Goal: Information Seeking & Learning: Learn about a topic

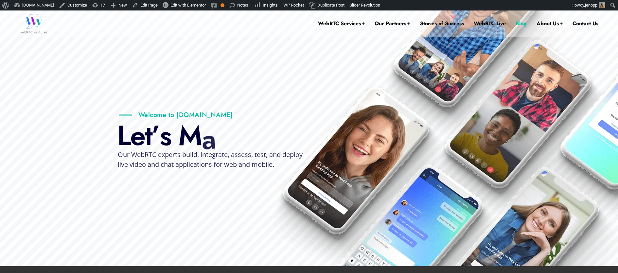
click at [523, 24] on link "Blog" at bounding box center [521, 23] width 11 height 26
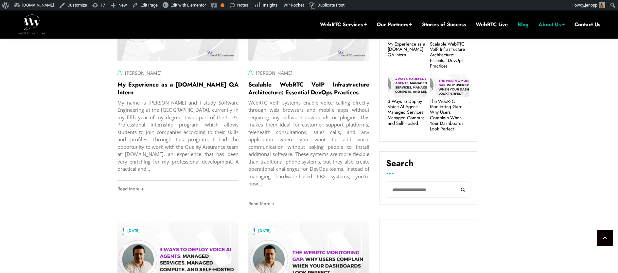
scroll to position [315, 0]
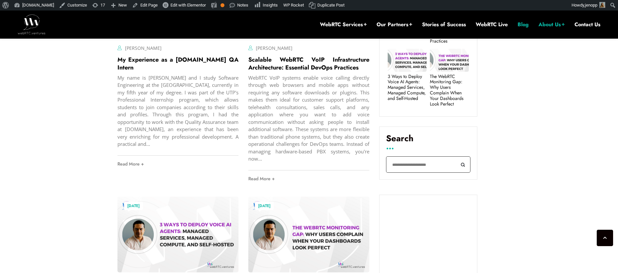
click at [412, 166] on input "Search" at bounding box center [428, 164] width 84 height 17
type input "**"
click at [456, 156] on button "Search" at bounding box center [463, 164] width 15 height 17
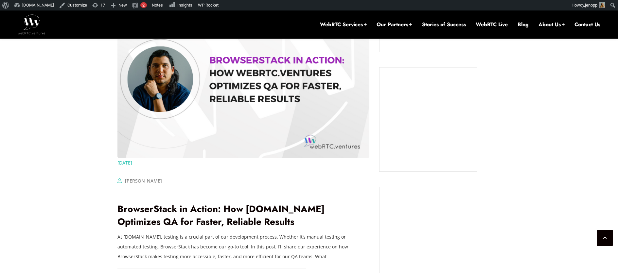
scroll to position [564, 0]
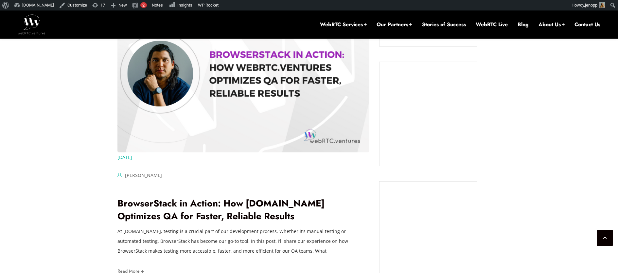
drag, startPoint x: 247, startPoint y: 215, endPoint x: 114, endPoint y: 207, distance: 132.7
copy link "BrowserStack in Action: How WebRTC.Ventures Optimizes QA for Faster, Reliable R…"
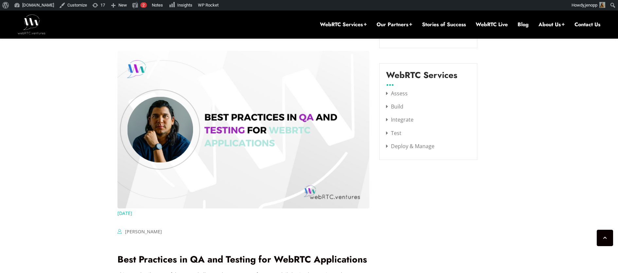
scroll to position [814, 0]
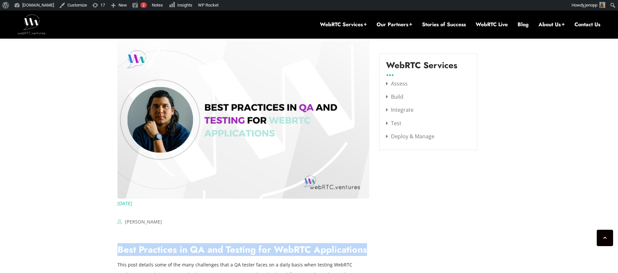
drag, startPoint x: 353, startPoint y: 250, endPoint x: 114, endPoint y: 249, distance: 239.8
click at [114, 249] on div "September 3, 2025 Jen Oppenheimer Comments Off on My Experience as a WebRTC.ven…" at bounding box center [309, 31] width 391 height 1141
copy link "Best Practices in QA and Testing for WebRTC Applications"
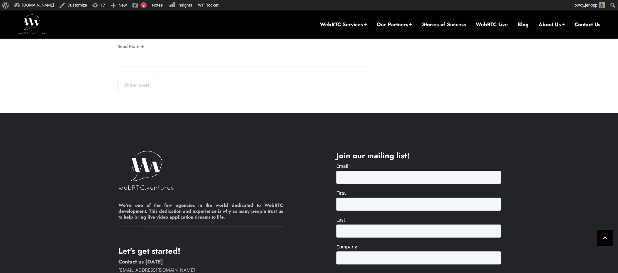
scroll to position [1308, 0]
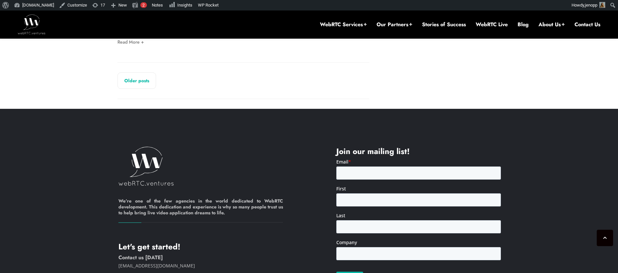
click at [120, 80] on link "Older posts" at bounding box center [136, 80] width 39 height 16
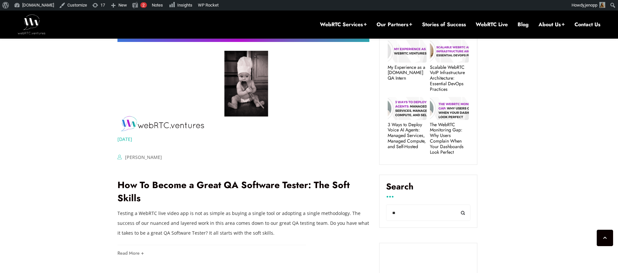
scroll to position [268, 0]
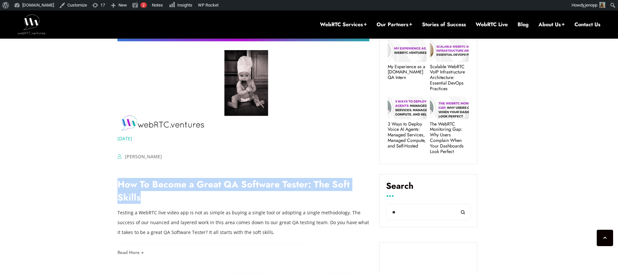
drag, startPoint x: 145, startPoint y: 198, endPoint x: 116, endPoint y: 189, distance: 29.7
copy link "How To Become a Great QA Software Tester: The Soft Skills￼"
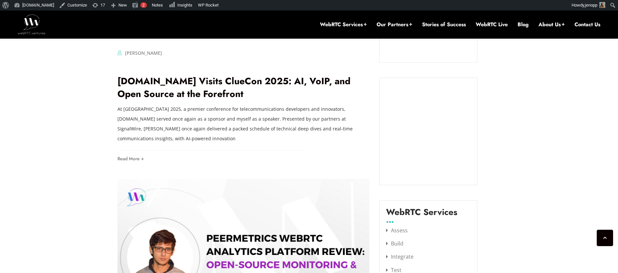
scroll to position [396, 0]
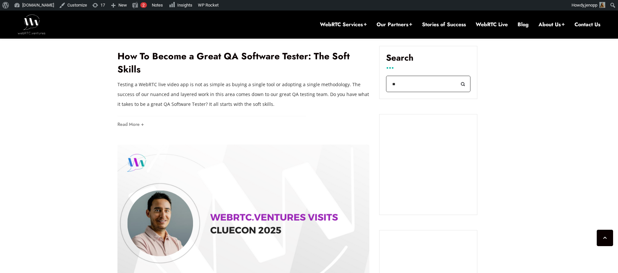
drag, startPoint x: 400, startPoint y: 83, endPoint x: 391, endPoint y: 84, distance: 8.9
click at [391, 84] on input "**" at bounding box center [428, 84] width 84 height 17
type input "*******"
click at [456, 76] on button "Search" at bounding box center [463, 84] width 15 height 17
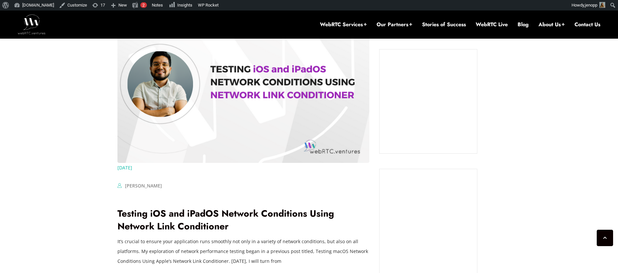
scroll to position [582, 0]
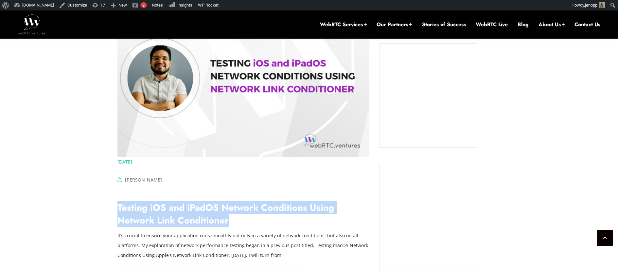
drag, startPoint x: 223, startPoint y: 212, endPoint x: 116, endPoint y: 201, distance: 107.2
copy link "Testing iOS and iPadOS Network Conditions Using Network Link Conditioner"
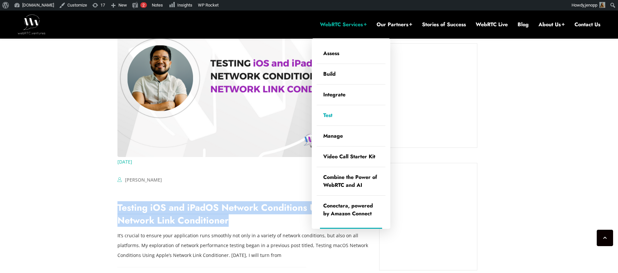
click at [328, 114] on link "Test" at bounding box center [351, 115] width 69 height 20
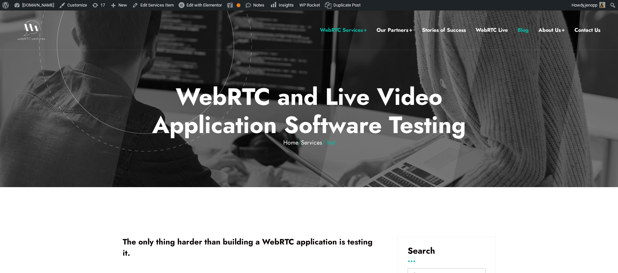
click at [524, 30] on link "Blog" at bounding box center [523, 30] width 11 height 9
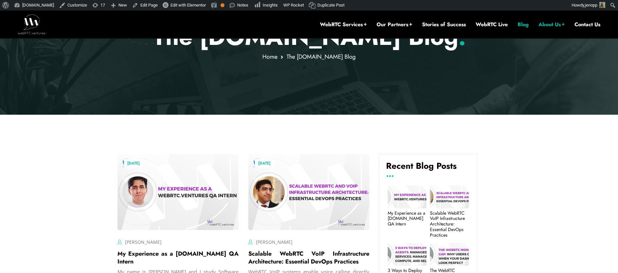
scroll to position [198, 0]
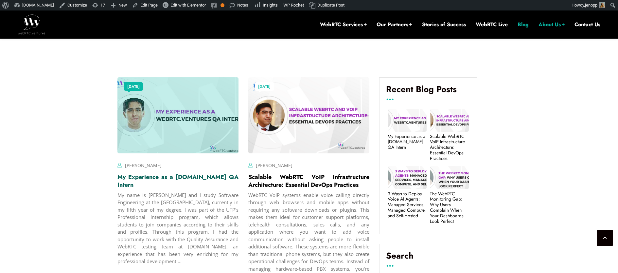
click at [178, 178] on link "My Experience as a [DOMAIN_NAME] QA Intern" at bounding box center [177, 180] width 121 height 16
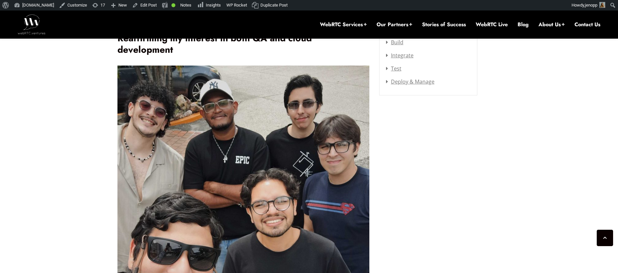
scroll to position [1035, 0]
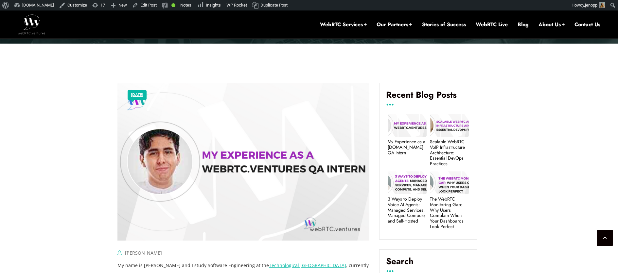
scroll to position [355, 0]
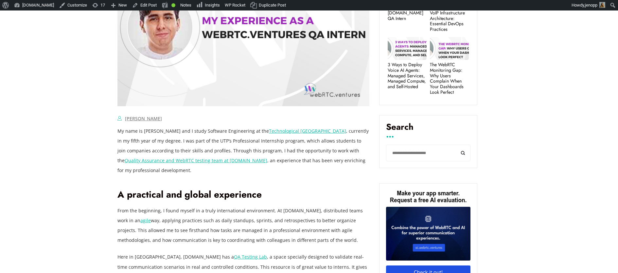
scroll to position [355, 0]
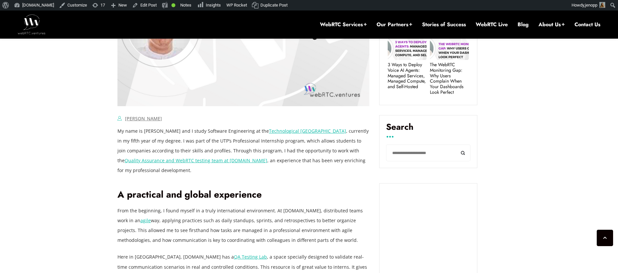
click at [140, 221] on link "agile" at bounding box center [145, 220] width 10 height 6
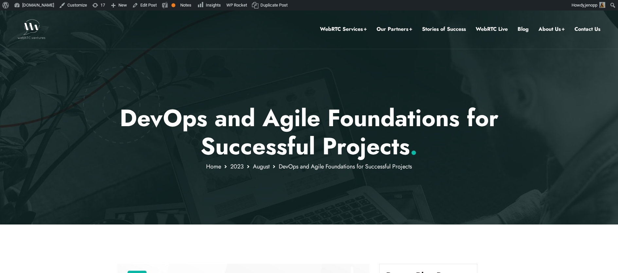
scroll to position [1, 0]
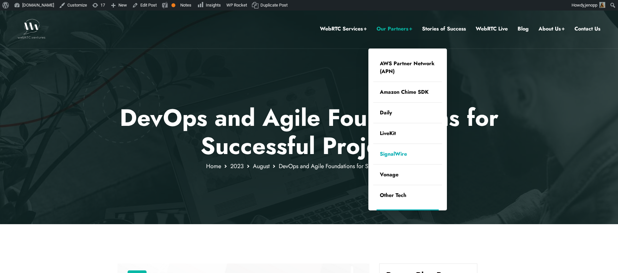
click at [392, 153] on link "SignalWire" at bounding box center [407, 154] width 69 height 20
